Goal: Task Accomplishment & Management: Manage account settings

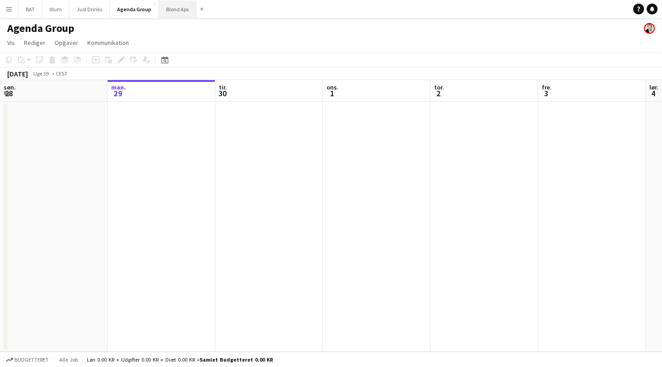
click at [167, 15] on button "Blond Aps Luk" at bounding box center [177, 9] width 37 height 18
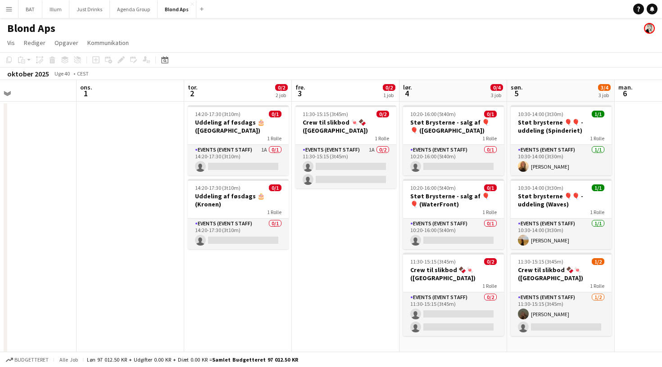
scroll to position [0, 248]
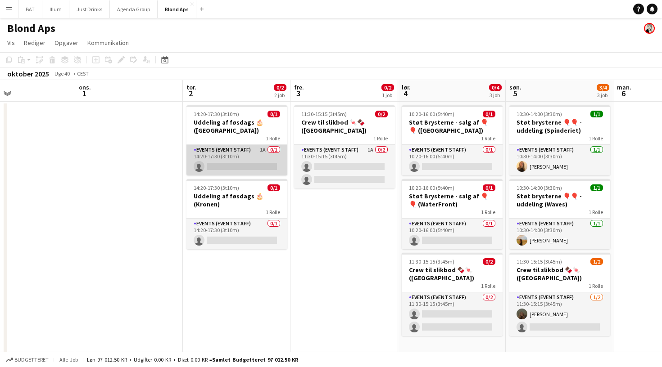
click at [241, 166] on app-card-role "Events (Event Staff) 1A 0/1 14:20-17:30 (3t10m) single-neutral-actions" at bounding box center [236, 160] width 101 height 31
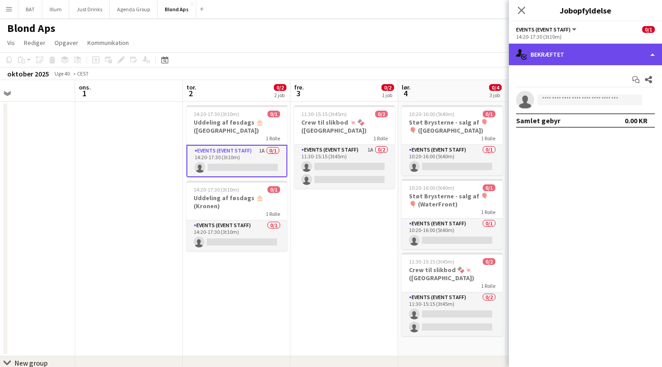
click at [608, 50] on div "single-neutral-actions-check-2 Bekræftet" at bounding box center [585, 55] width 153 height 22
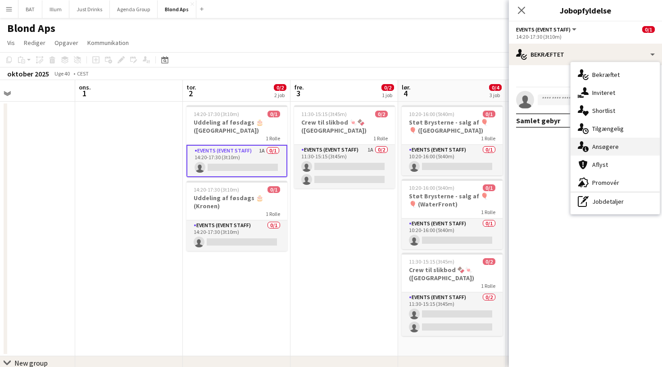
click at [613, 140] on div "single-neutral-actions-information Ansøgere" at bounding box center [614, 147] width 89 height 18
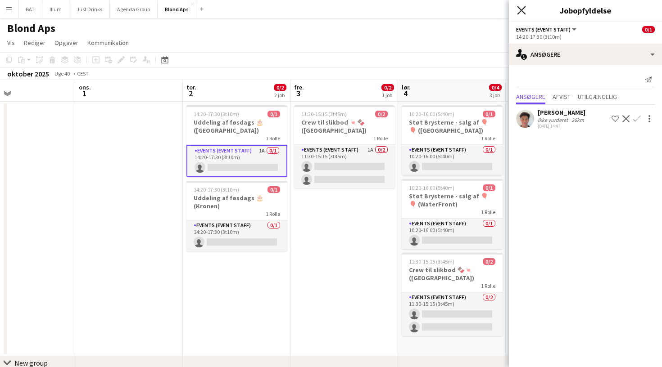
click at [524, 11] on icon "Luk pop-in" at bounding box center [521, 10] width 9 height 9
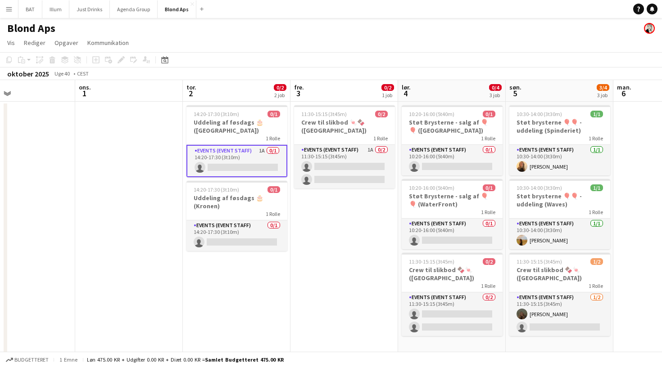
click at [500, 56] on app-toolbar "Kopier Indsæt Indsæt Kommando V Indsæt med mandskab Kommando Skift V Indsæt lin…" at bounding box center [331, 59] width 662 height 15
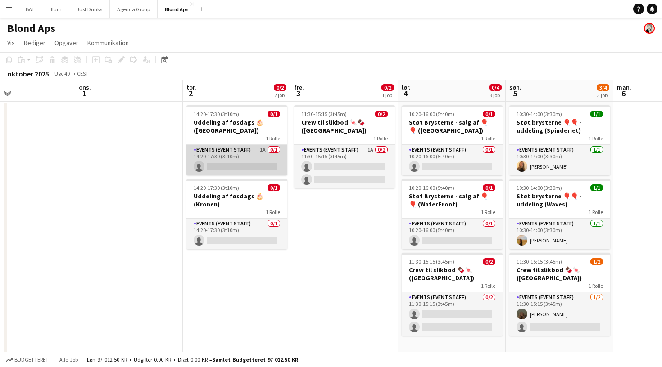
click at [265, 161] on app-card-role "Events (Event Staff) 1A 0/1 14:20-17:30 (3t10m) single-neutral-actions" at bounding box center [236, 160] width 101 height 31
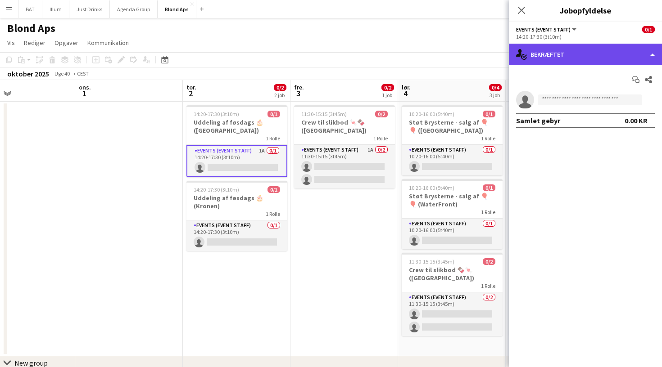
click at [614, 57] on div "single-neutral-actions-check-2 Bekræftet" at bounding box center [585, 55] width 153 height 22
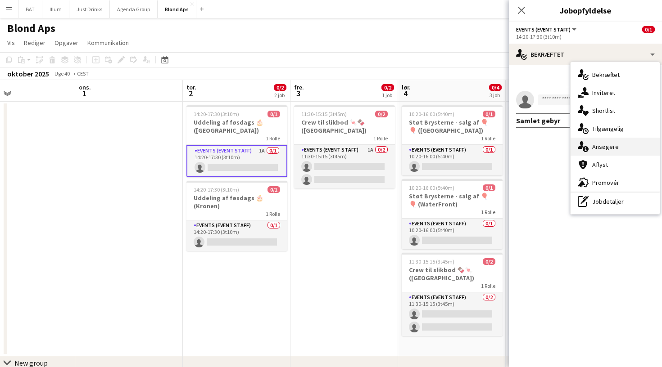
click at [620, 147] on div "single-neutral-actions-information Ansøgere" at bounding box center [614, 147] width 89 height 18
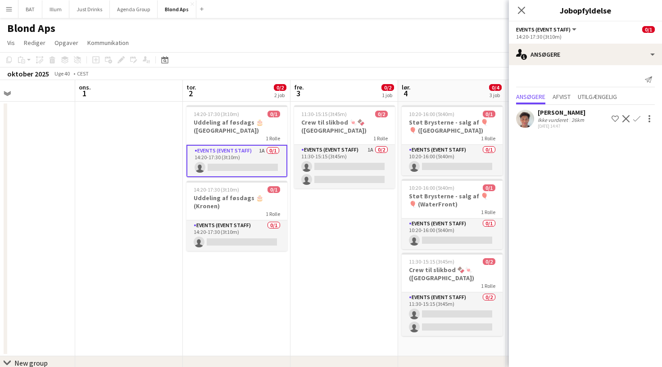
click at [635, 120] on app-icon "Bekræft" at bounding box center [636, 118] width 7 height 7
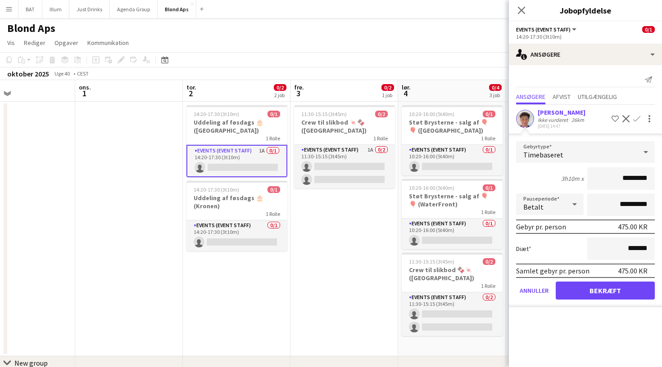
click at [609, 297] on button "Bekræft" at bounding box center [604, 291] width 99 height 18
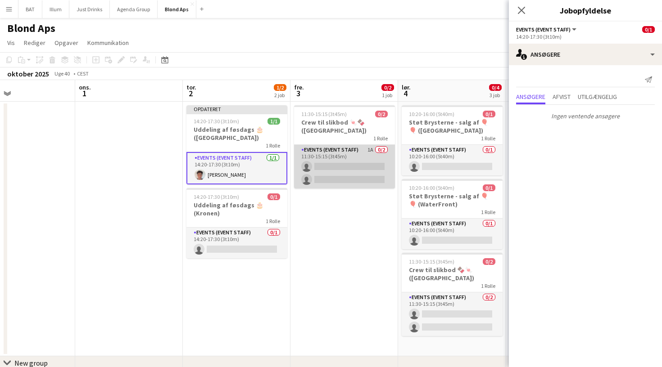
click at [323, 158] on app-card-role "Events (Event Staff) 1A 0/2 11:30-15:15 (3t45m) single-neutral-actions single-n…" at bounding box center [344, 167] width 101 height 44
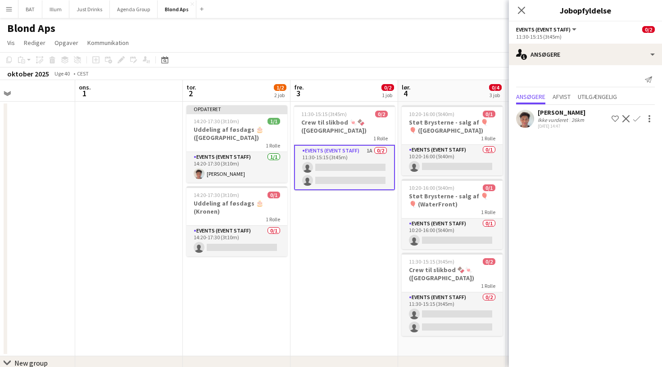
click at [639, 116] on app-icon "Bekræft" at bounding box center [636, 118] width 7 height 7
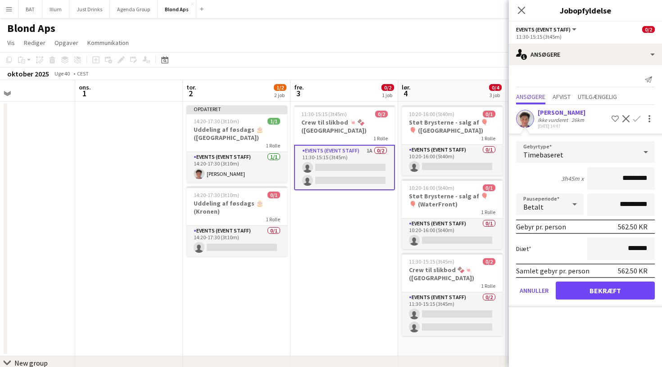
click at [609, 293] on button "Bekræft" at bounding box center [604, 291] width 99 height 18
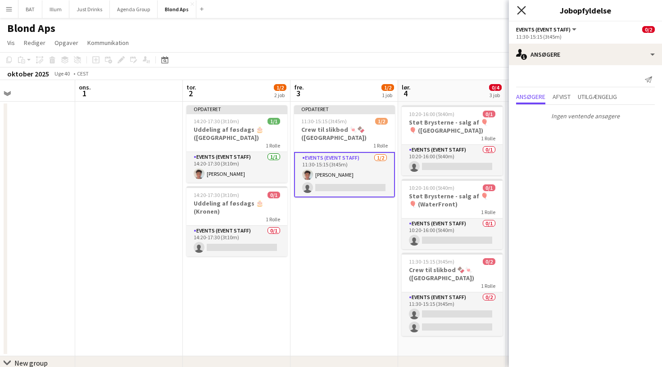
click at [522, 7] on icon "Luk pop-in" at bounding box center [521, 10] width 9 height 9
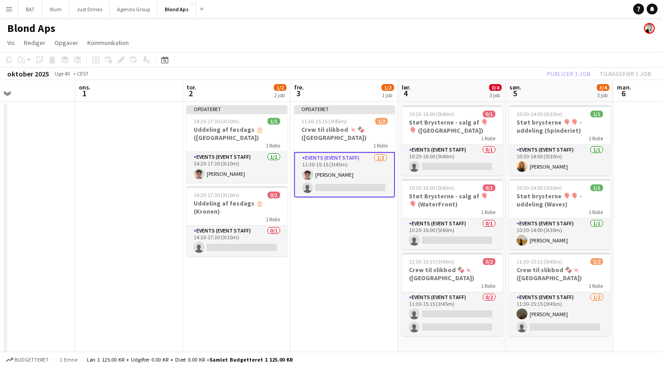
click at [544, 52] on app-page-menu "Vis Dagvisning udvidet Dagvisning kollapset Månedsvisning Datovælger Spring til…" at bounding box center [331, 43] width 662 height 17
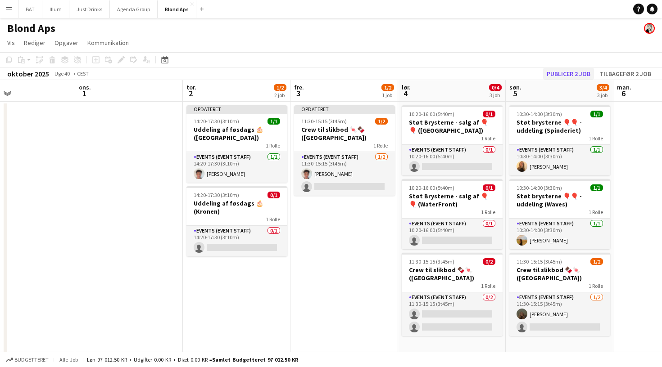
click at [560, 71] on button "Publicer 2 job" at bounding box center [568, 74] width 51 height 12
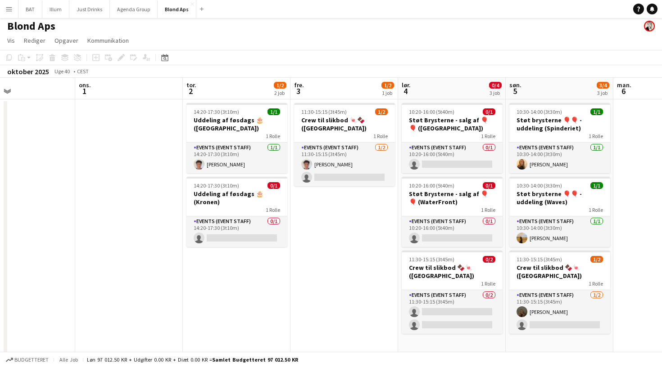
scroll to position [4, 0]
